Goal: Complete application form: Complete application form

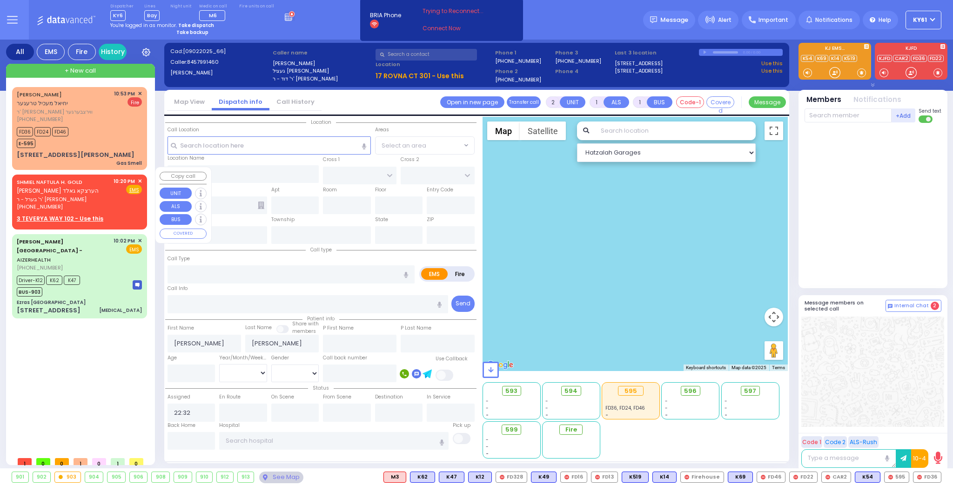
select select
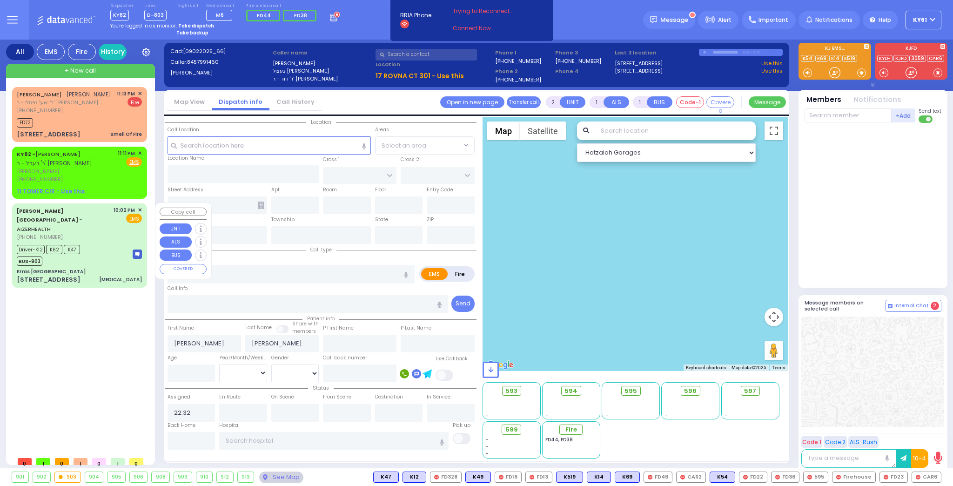
click at [96, 242] on div "Driver-K12 K62 K47 BUS-903" at bounding box center [79, 253] width 125 height 23
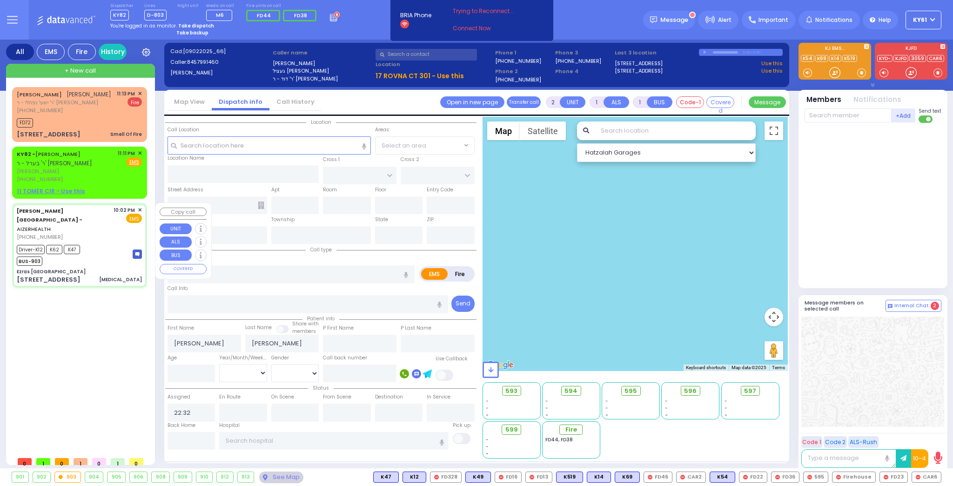
type input "6"
select select
type input "[MEDICAL_DATA]"
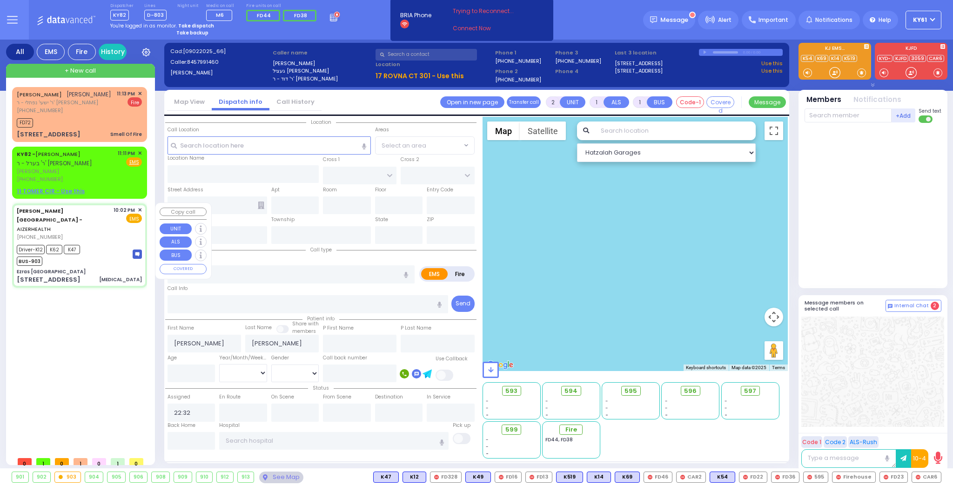
radio input "true"
type input "Blimy"
type input "[PERSON_NAME]"
type input "35"
select select "Year"
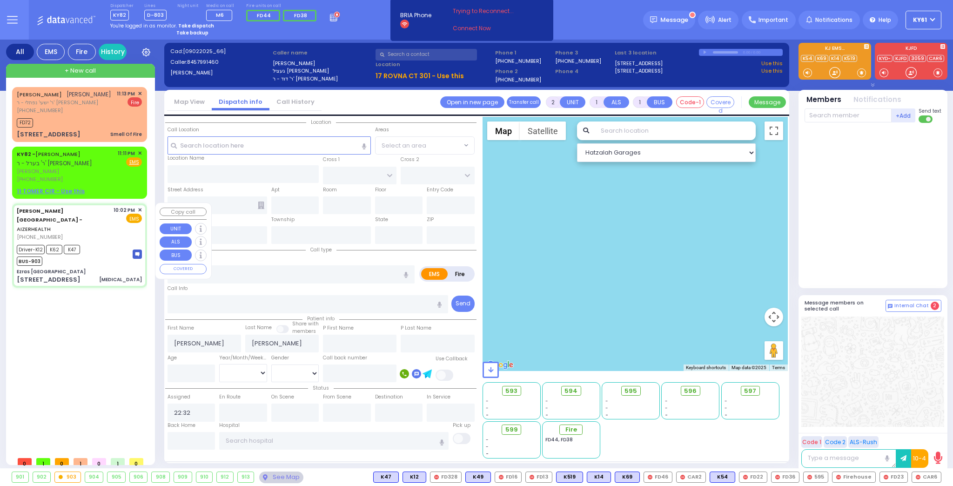
select select "[DEMOGRAPHIC_DATA]"
type input "22:02"
type input "22:06"
type input "22:09"
type input "22:22"
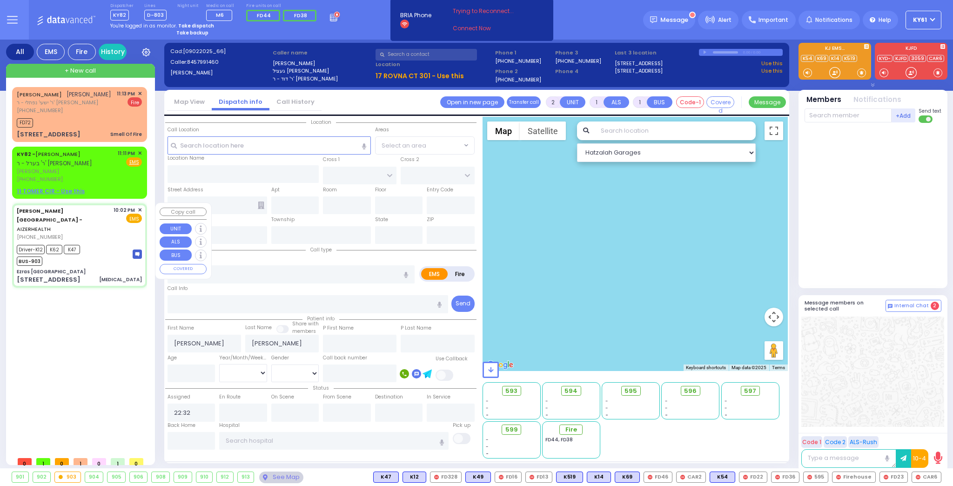
type input "22:53"
type input "23:09"
type input "[GEOGRAPHIC_DATA] [STREET_ADDRESS]"
select select "Hatzalah Garages"
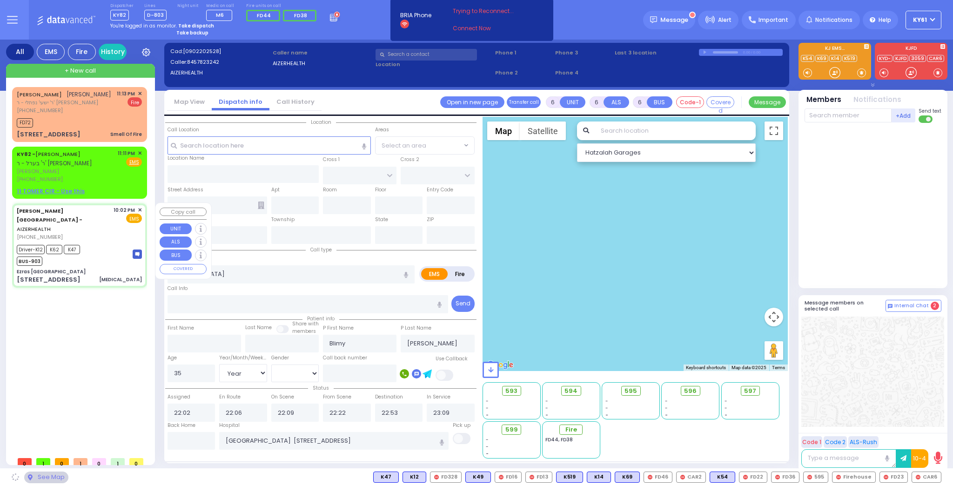
type input "Ezras [GEOGRAPHIC_DATA]"
type input "[PERSON_NAME] DR"
type input "CARTER LN"
type input "[STREET_ADDRESS]"
type input "10"
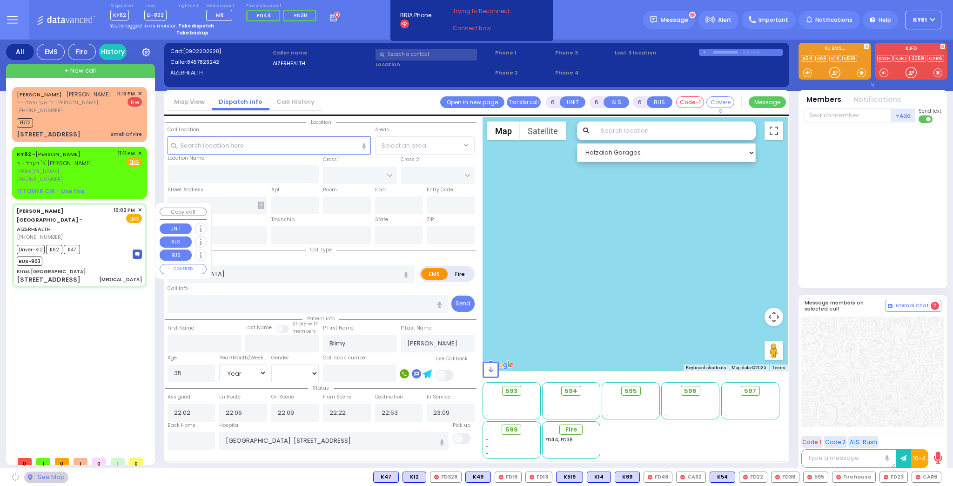
type input "[PERSON_NAME]"
type input "[US_STATE]"
type input "10950"
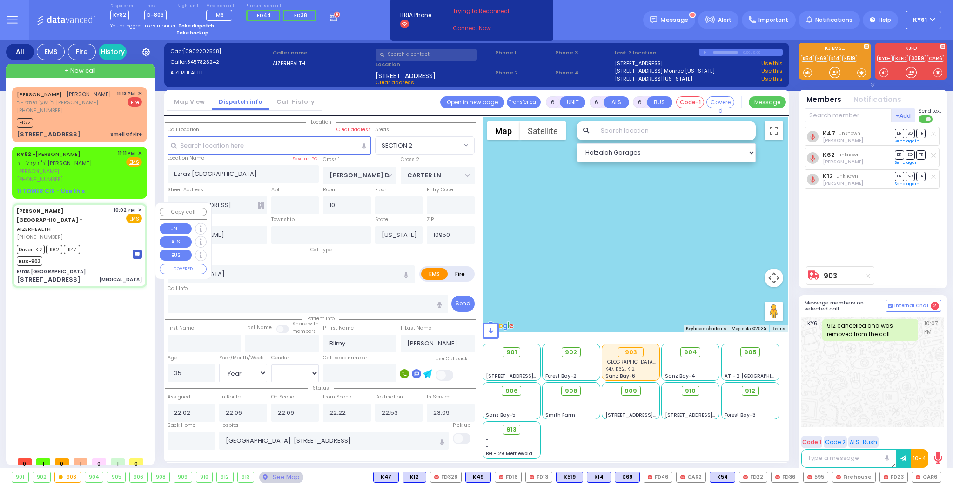
select select "SECTION 2"
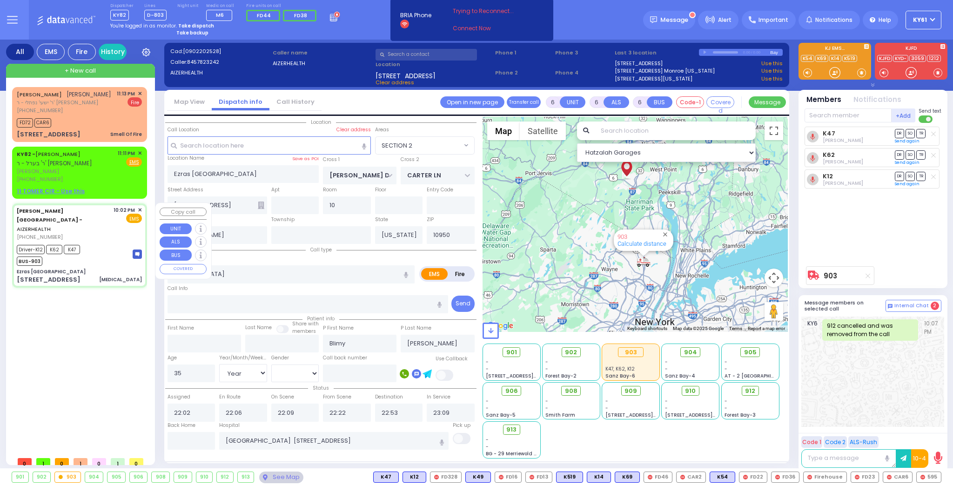
select select
radio input "true"
select select "Year"
select select "[DEMOGRAPHIC_DATA]"
select select "Hatzalah Garages"
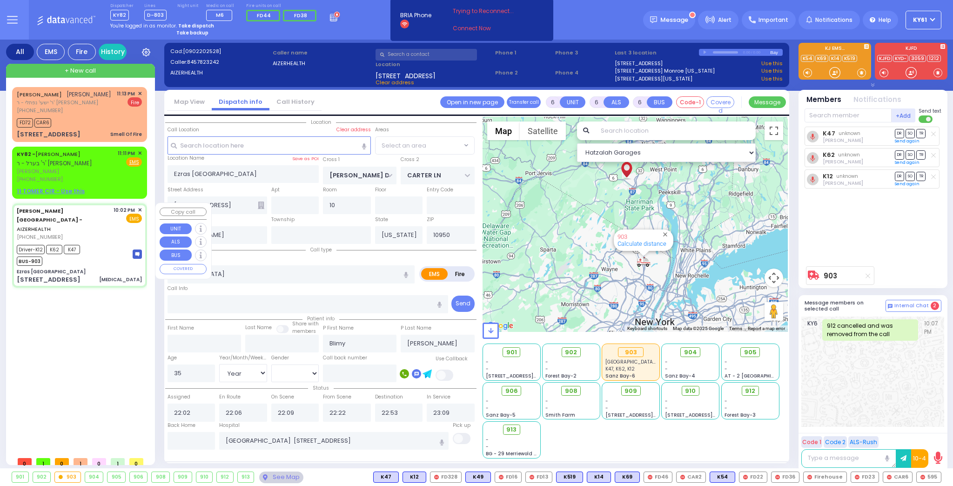
select select "SECTION 2"
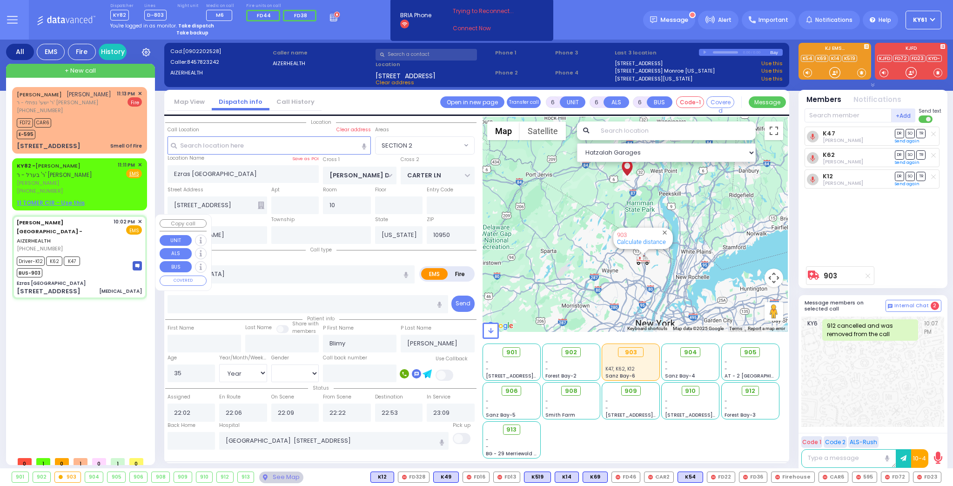
select select
radio input "true"
select select "Year"
select select "[DEMOGRAPHIC_DATA]"
select select "Hatzalah Garages"
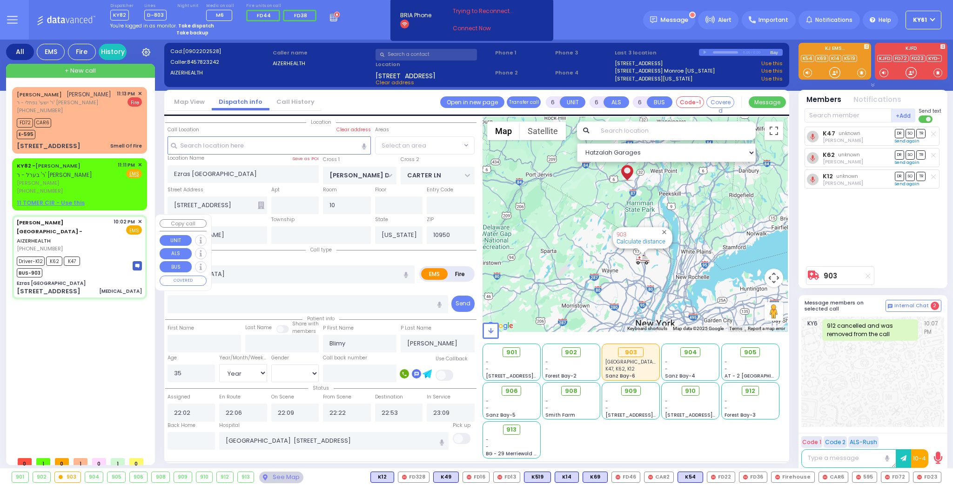
select select "SECTION 2"
select select
radio input "true"
select select "Year"
select select "[DEMOGRAPHIC_DATA]"
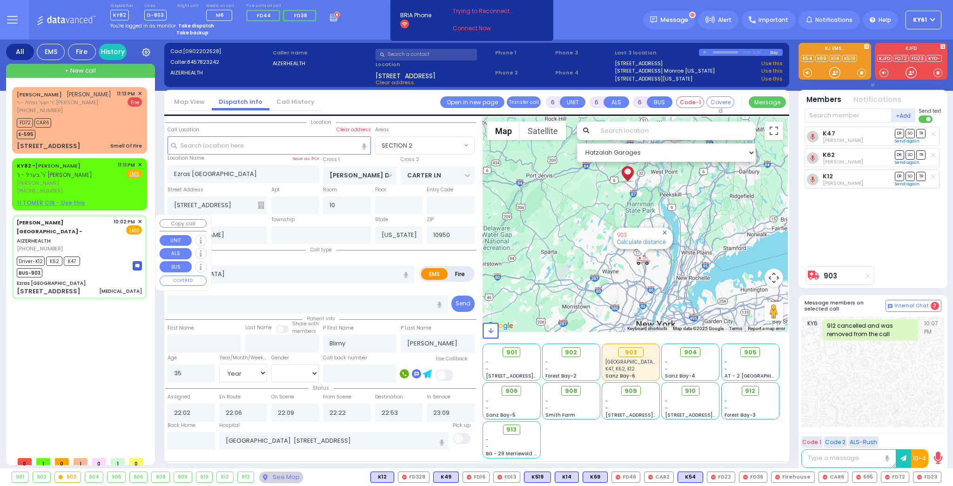
select select "Hatzalah Garages"
select select "SECTION 2"
select select
radio input "true"
select select "Year"
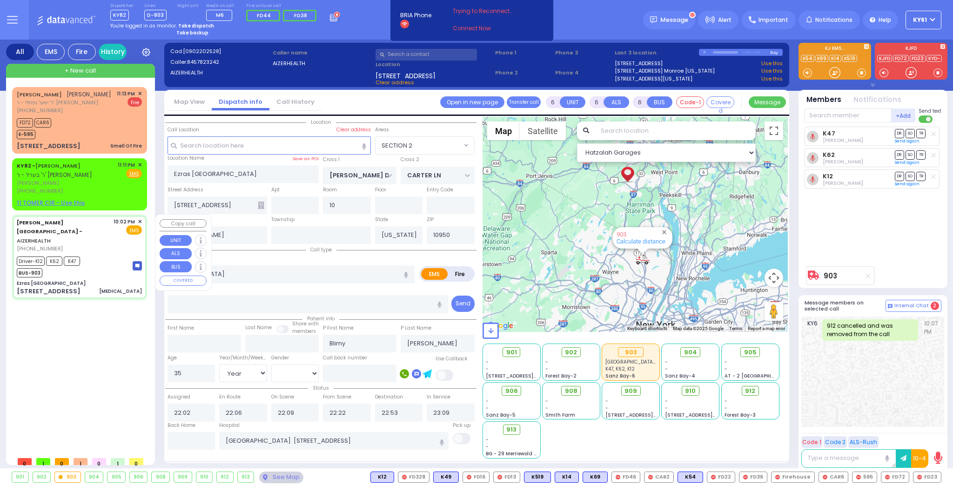
select select "[DEMOGRAPHIC_DATA]"
select select "Hatzalah Garages"
select select "SECTION 2"
